Goal: Task Accomplishment & Management: Use online tool/utility

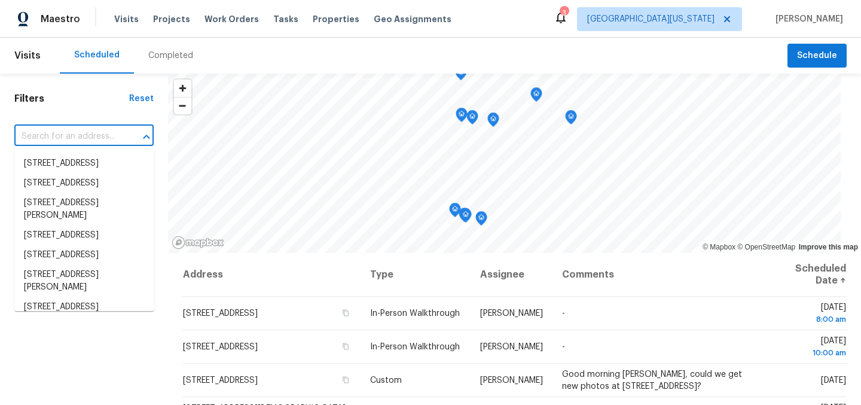
click at [110, 145] on input "text" at bounding box center [67, 136] width 106 height 19
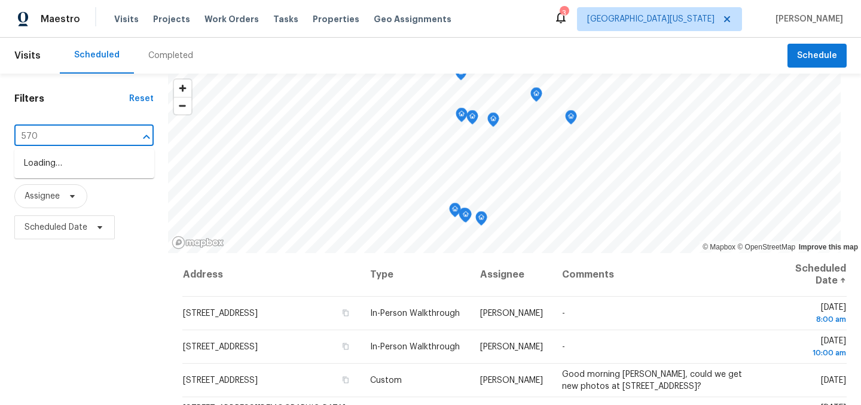
type input "5701"
click at [97, 169] on li "5701 W 5th St, Greeley, CO 80634" at bounding box center [84, 164] width 140 height 20
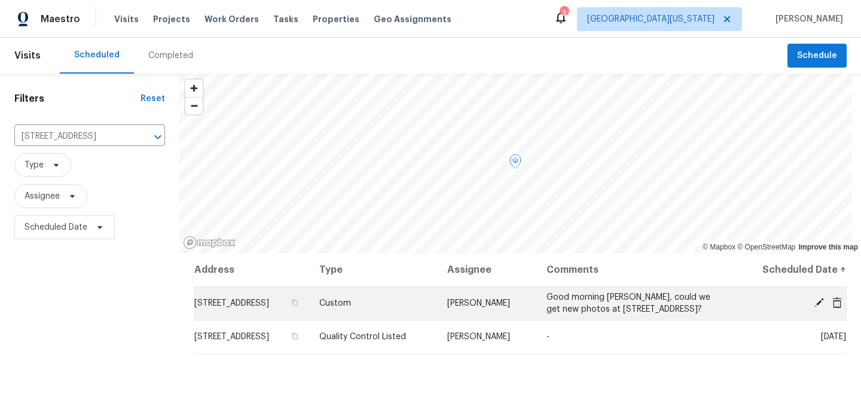
click at [814, 306] on icon at bounding box center [819, 303] width 10 height 10
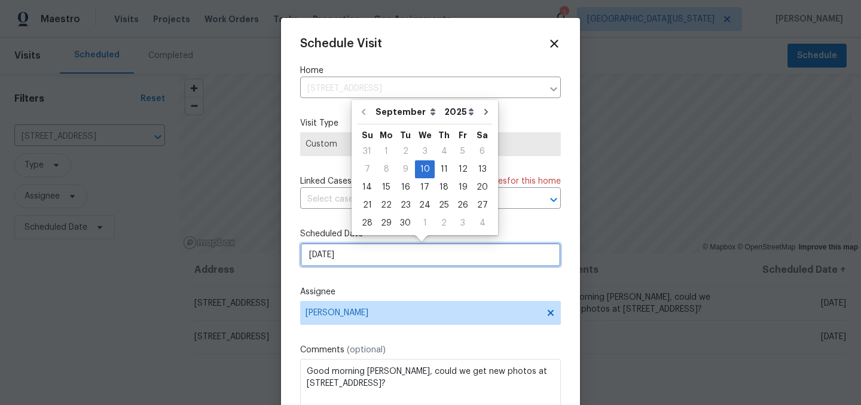
click at [515, 264] on input "9/10/2025" at bounding box center [430, 255] width 261 height 24
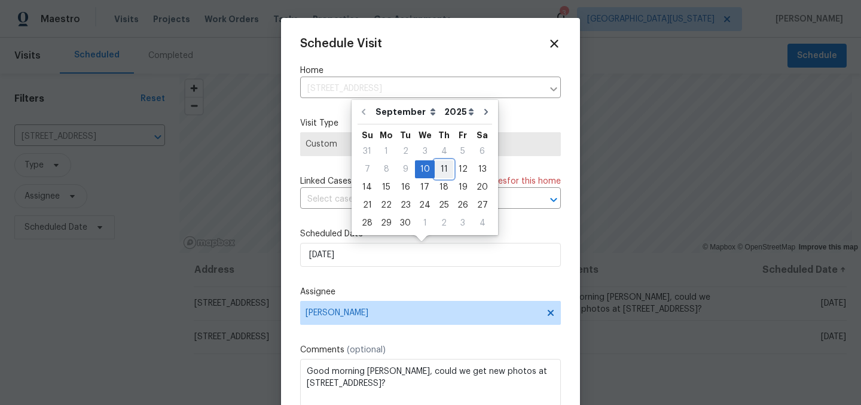
click at [444, 168] on div "11" at bounding box center [444, 169] width 19 height 17
type input "9/11/2025"
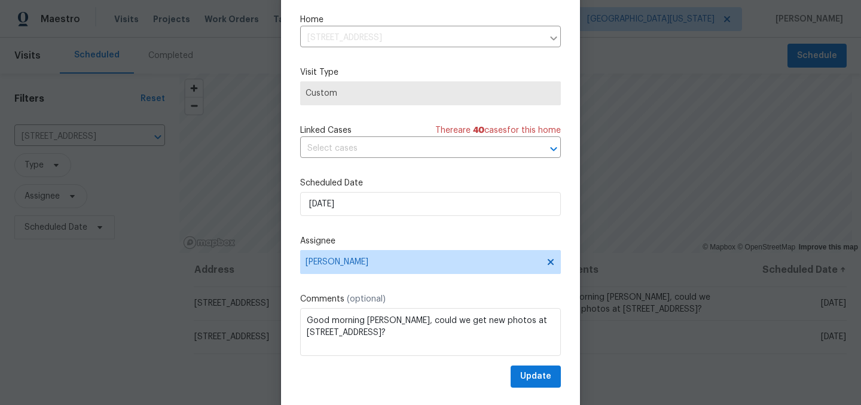
scroll to position [50, 0]
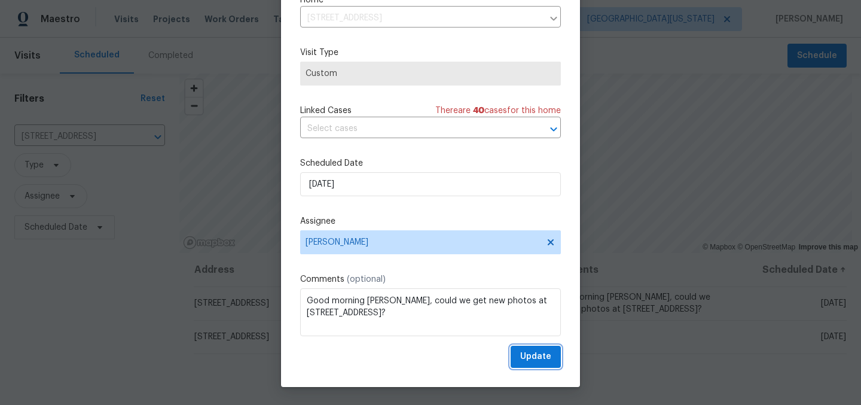
click at [530, 367] on button "Update" at bounding box center [536, 357] width 50 height 22
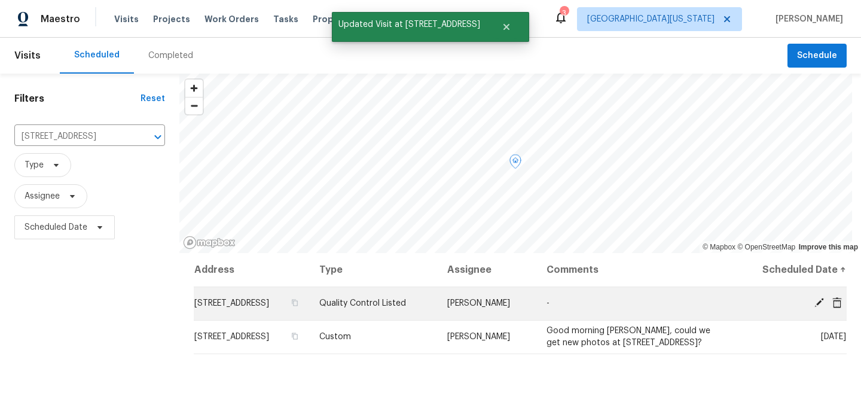
click at [814, 302] on icon at bounding box center [819, 303] width 10 height 10
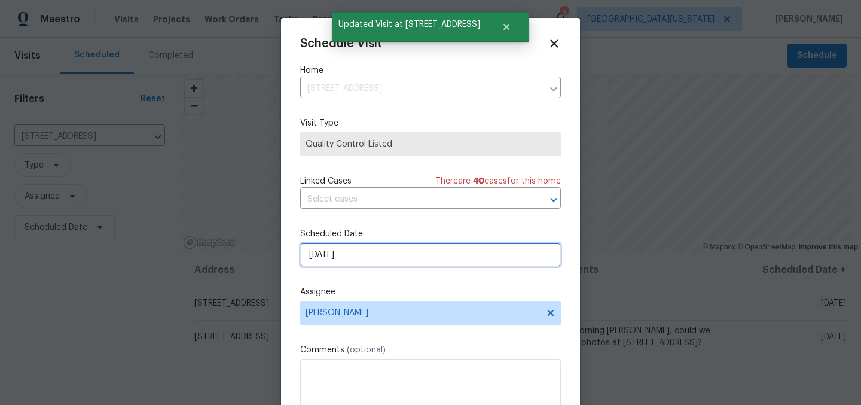
click at [387, 258] on input "9/10/2025" at bounding box center [430, 255] width 261 height 24
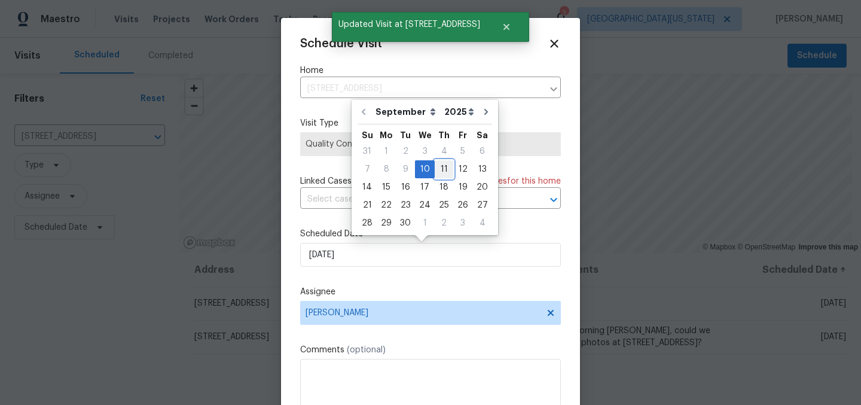
click at [435, 166] on div "11" at bounding box center [444, 169] width 19 height 17
type input "9/11/2025"
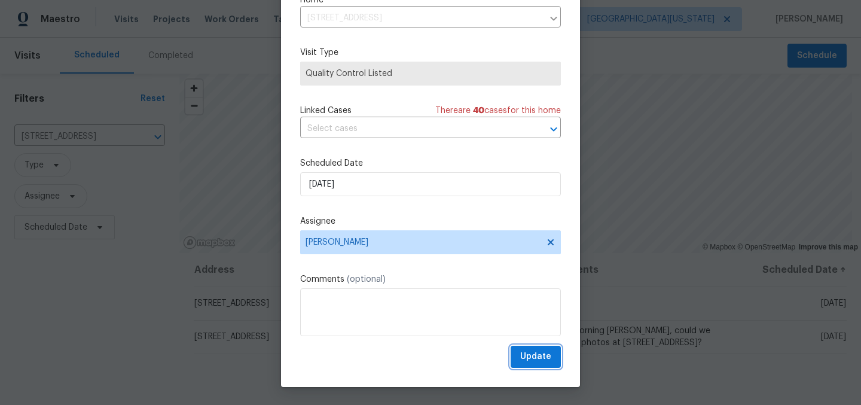
click at [537, 353] on span "Update" at bounding box center [535, 356] width 31 height 15
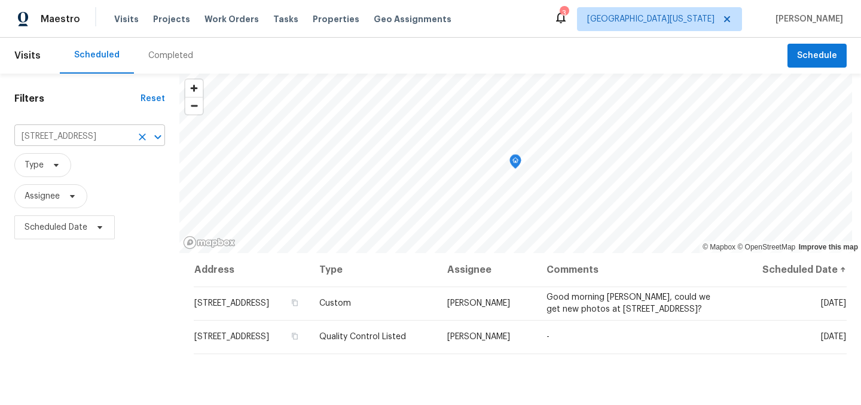
click at [92, 141] on input "5701 W 5th St, Greeley, CO 80634" at bounding box center [72, 136] width 117 height 19
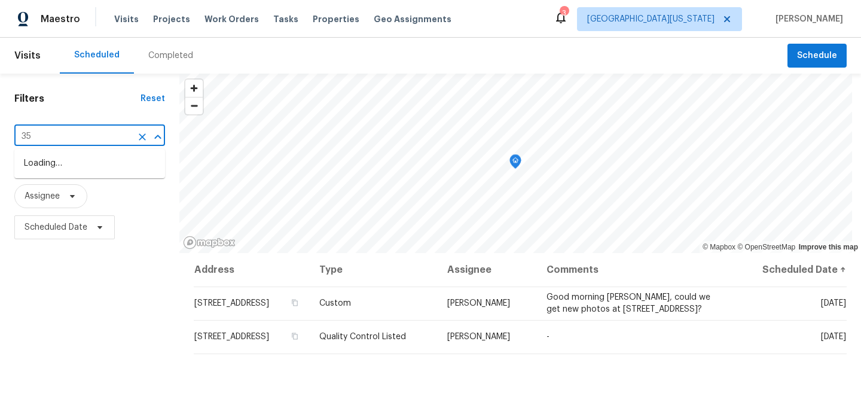
type input "354"
click at [80, 194] on li "[STREET_ADDRESS]" at bounding box center [89, 196] width 151 height 20
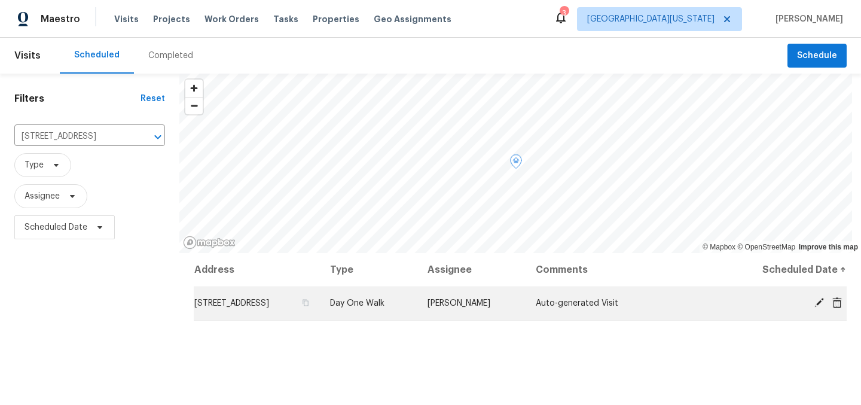
click at [814, 303] on icon at bounding box center [819, 302] width 11 height 11
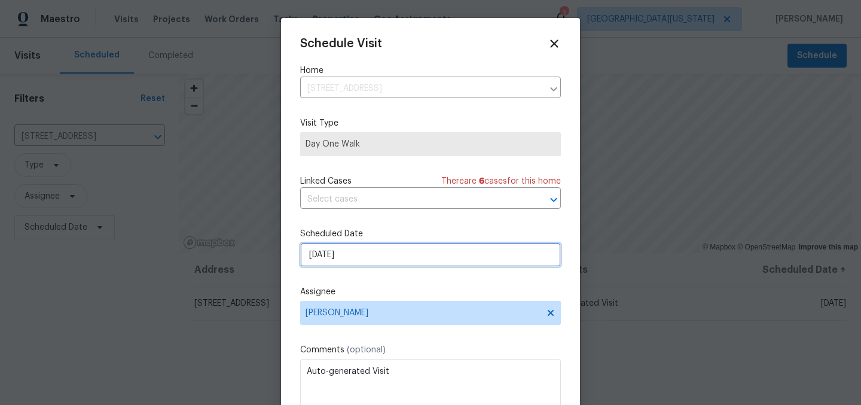
click at [416, 252] on input "9/11/2025" at bounding box center [430, 255] width 261 height 24
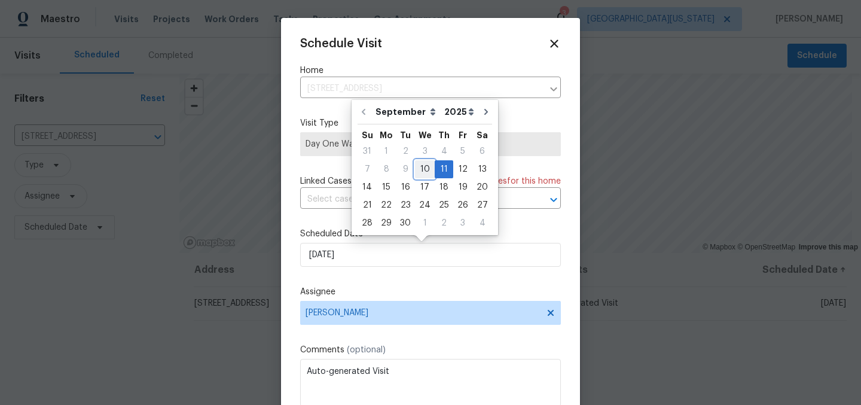
click at [429, 166] on div "10" at bounding box center [425, 169] width 20 height 17
type input "9/10/2025"
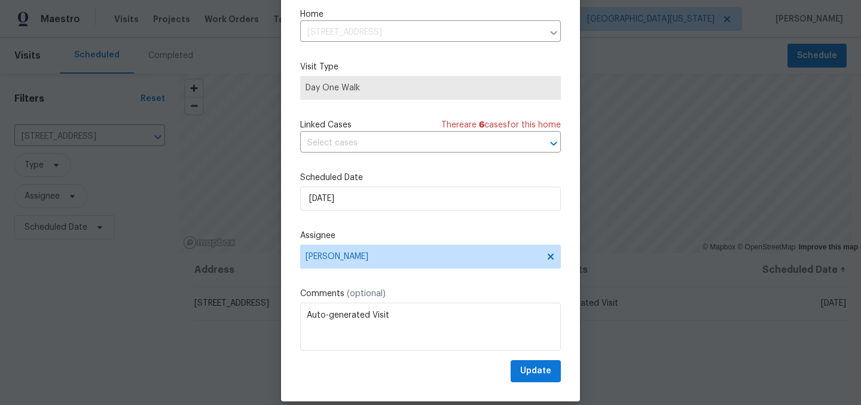
scroll to position [50, 0]
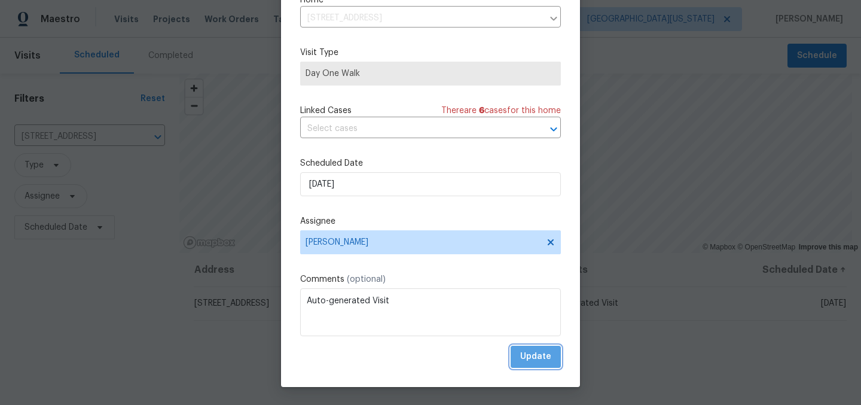
click at [525, 355] on span "Update" at bounding box center [535, 356] width 31 height 15
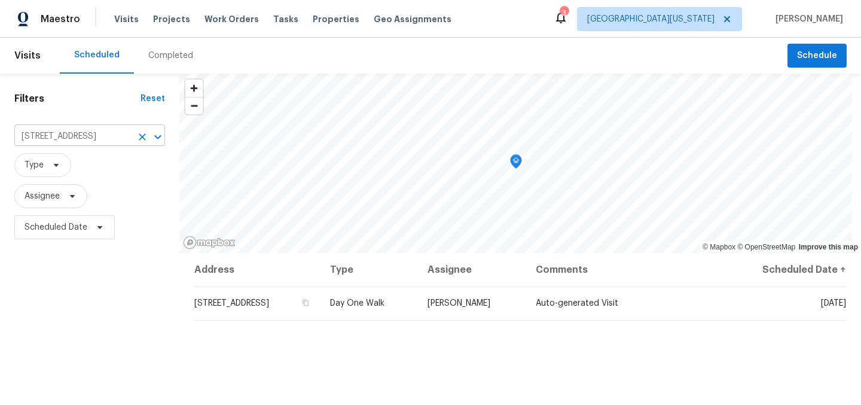
click at [139, 135] on icon "Clear" at bounding box center [142, 137] width 12 height 12
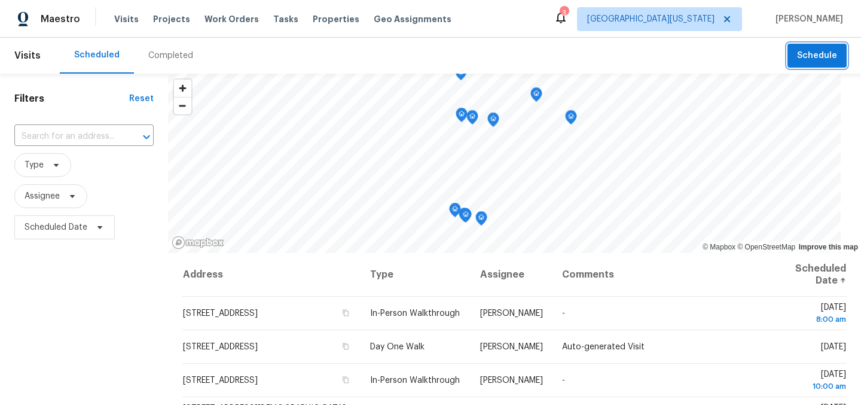
click at [811, 59] on span "Schedule" at bounding box center [817, 55] width 40 height 15
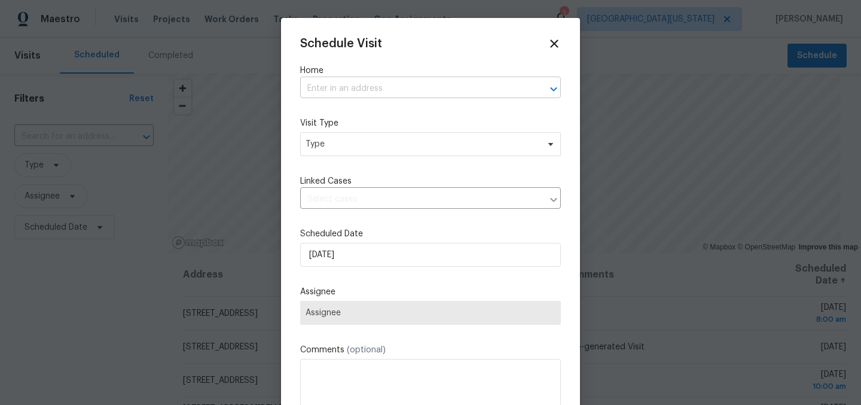
click at [313, 85] on input "text" at bounding box center [413, 89] width 227 height 19
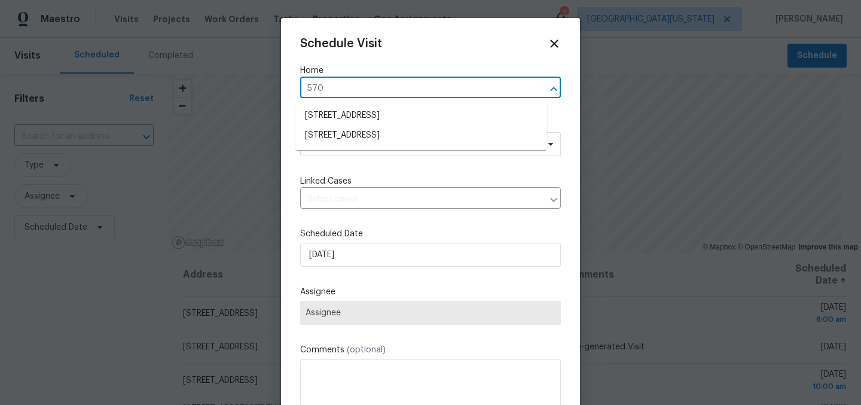
type input "5701"
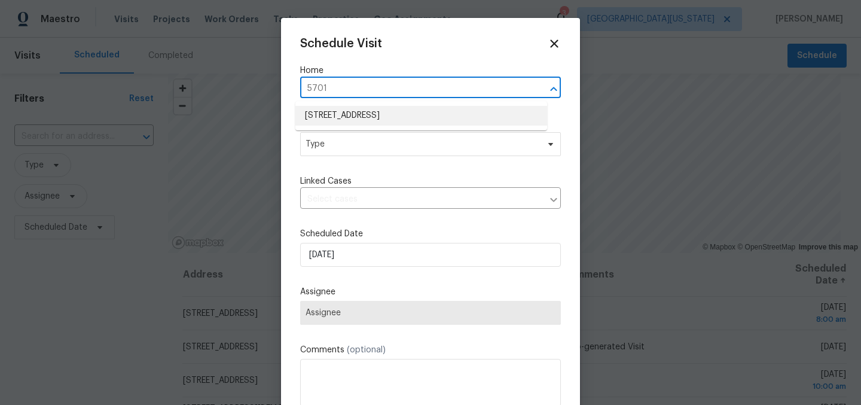
click at [328, 118] on li "5701 W 5th St, Greeley, CO 80634" at bounding box center [421, 116] width 252 height 20
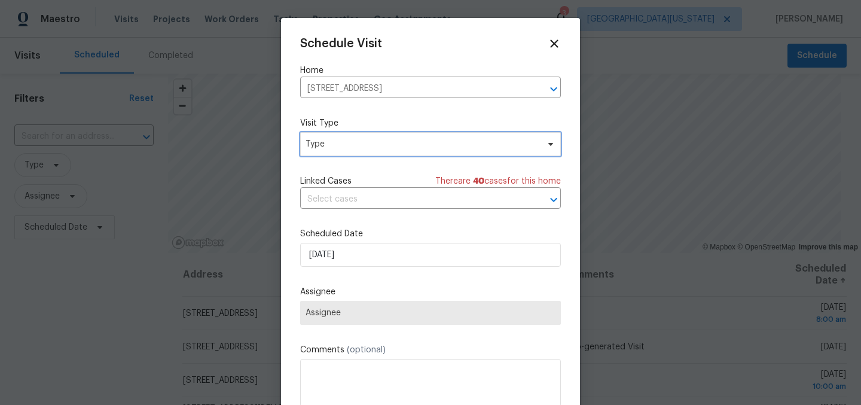
click at [334, 150] on span "Type" at bounding box center [430, 144] width 261 height 24
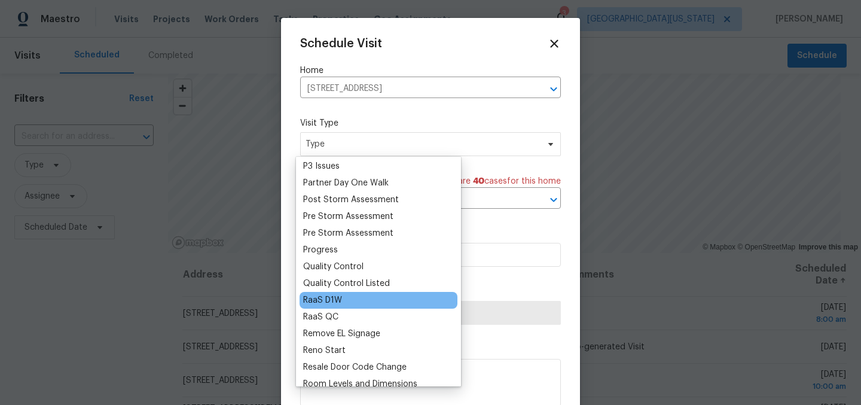
scroll to position [709, 0]
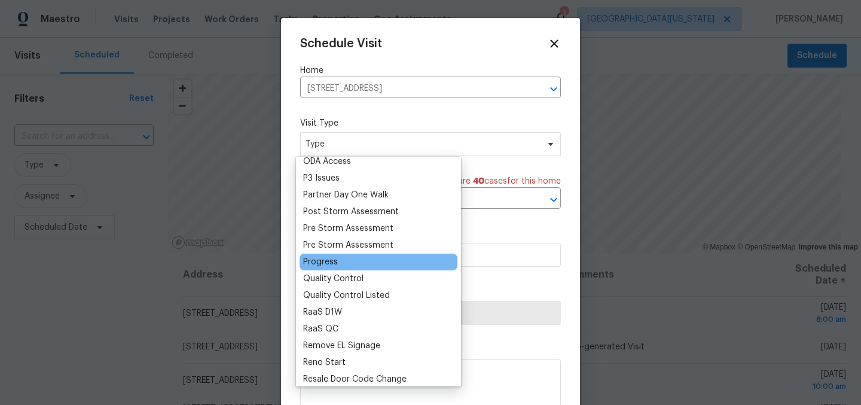
click at [337, 264] on div "Progress" at bounding box center [379, 261] width 158 height 17
click at [309, 261] on div "Progress" at bounding box center [320, 262] width 35 height 12
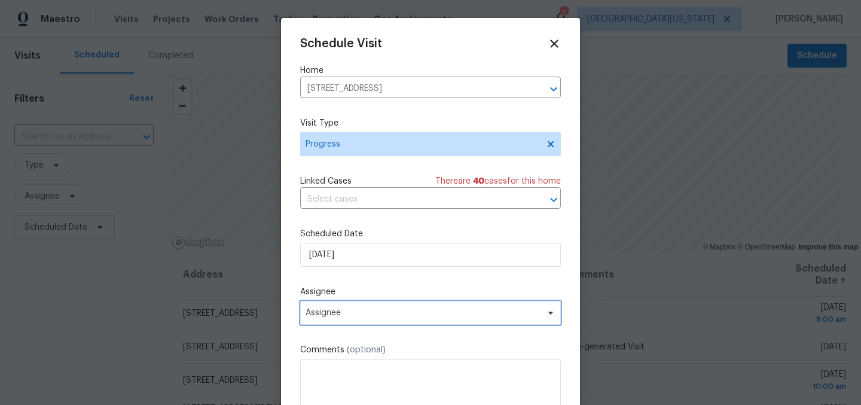
click at [421, 315] on span "Assignee" at bounding box center [423, 313] width 234 height 10
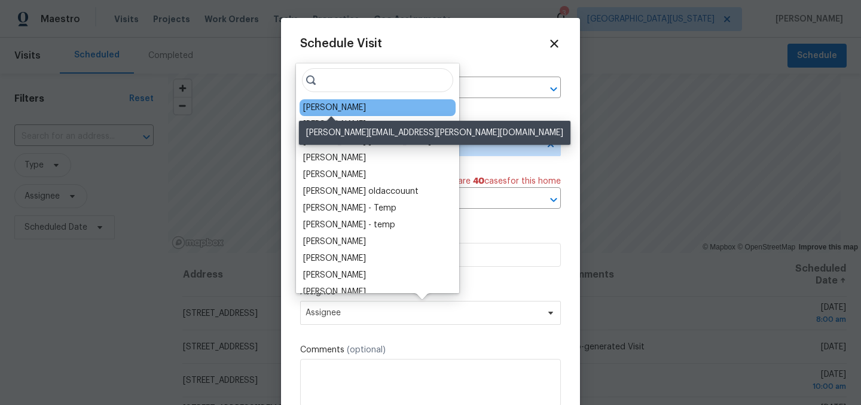
click at [334, 107] on div "[PERSON_NAME]" at bounding box center [334, 108] width 63 height 12
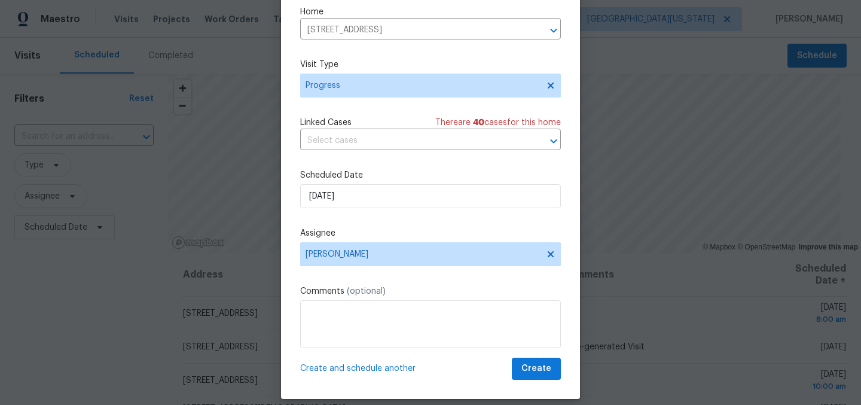
scroll to position [50, 0]
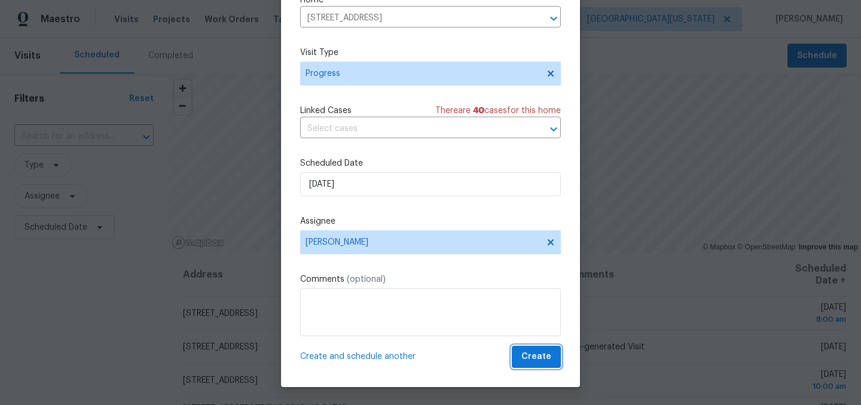
click at [526, 359] on span "Create" at bounding box center [536, 356] width 30 height 15
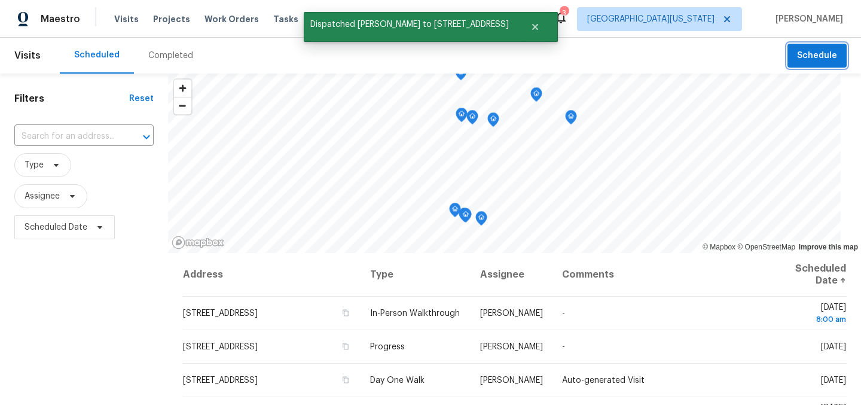
scroll to position [0, 0]
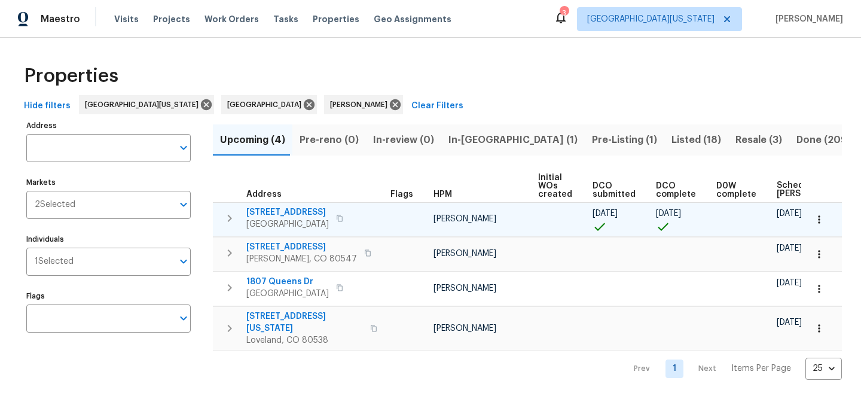
click at [271, 210] on span "[STREET_ADDRESS]" at bounding box center [287, 212] width 83 height 12
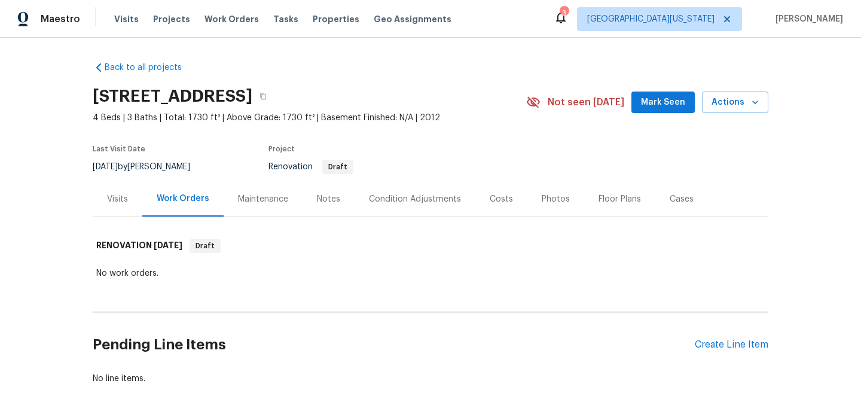
click at [112, 196] on div "Visits" at bounding box center [117, 199] width 21 height 12
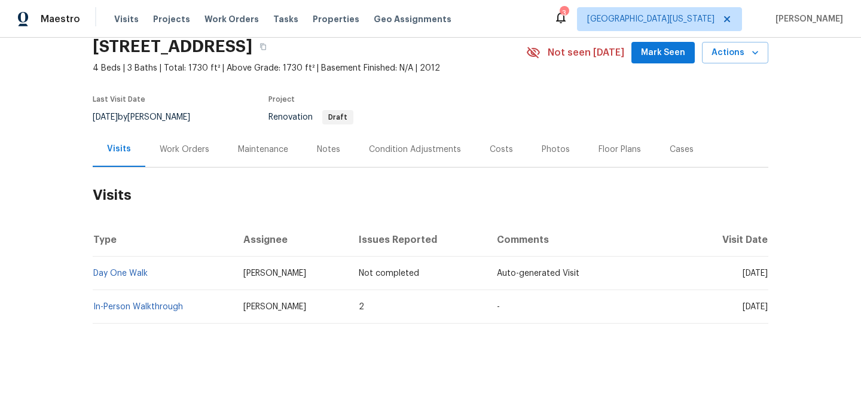
scroll to position [59, 0]
click at [115, 303] on link "In-Person Walkthrough" at bounding box center [138, 307] width 90 height 8
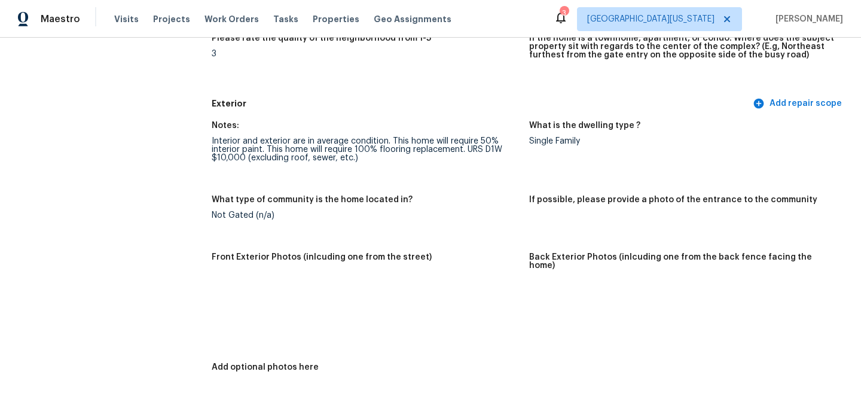
scroll to position [484, 0]
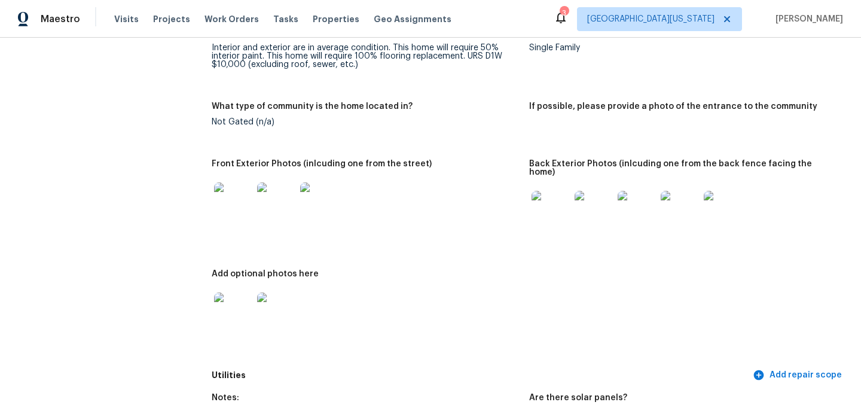
click at [217, 204] on img at bounding box center [233, 201] width 38 height 38
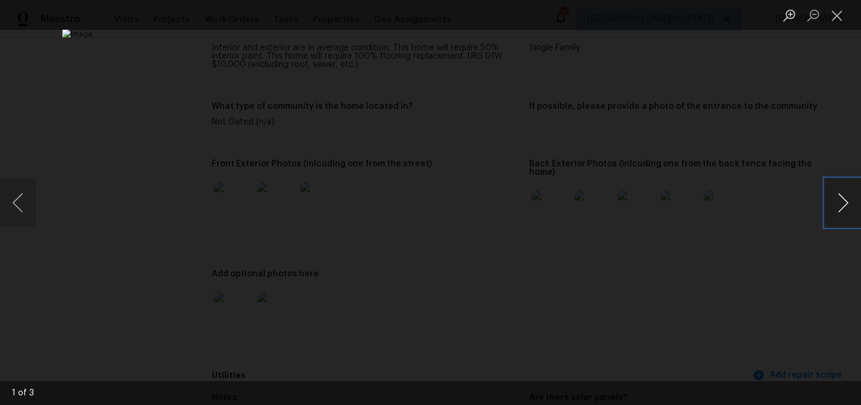
click at [847, 208] on button "Next image" at bounding box center [843, 203] width 36 height 48
click at [838, 13] on button "Close lightbox" at bounding box center [837, 15] width 24 height 21
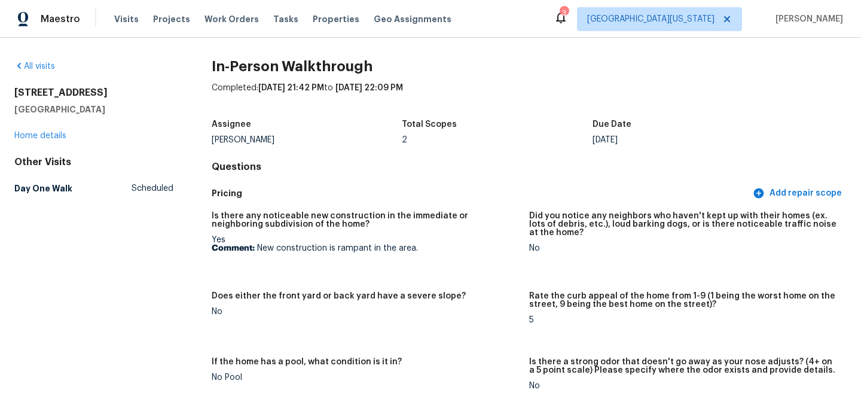
scroll to position [0, 0]
click at [33, 138] on link "Home details" at bounding box center [40, 137] width 52 height 8
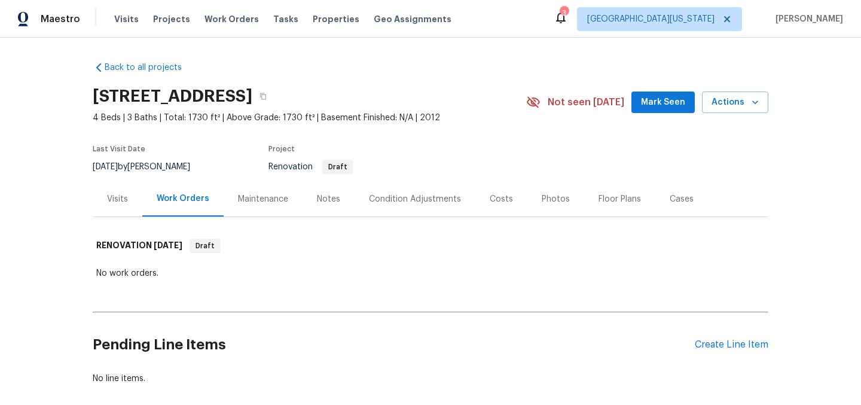
click at [418, 193] on div "Condition Adjustments" at bounding box center [415, 199] width 92 height 12
